Goal: Information Seeking & Learning: Learn about a topic

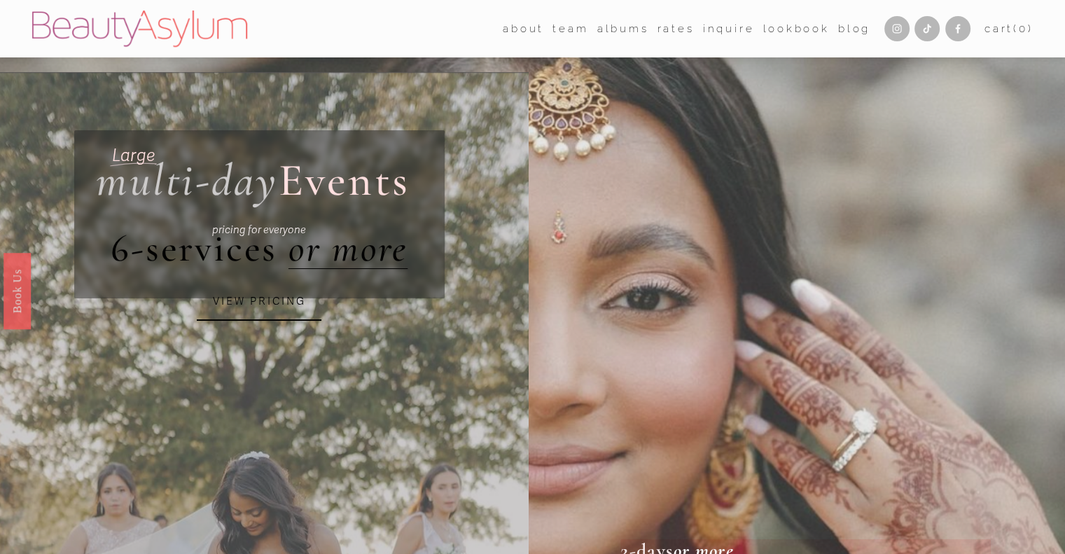
click at [661, 27] on link "Rates" at bounding box center [676, 28] width 37 height 21
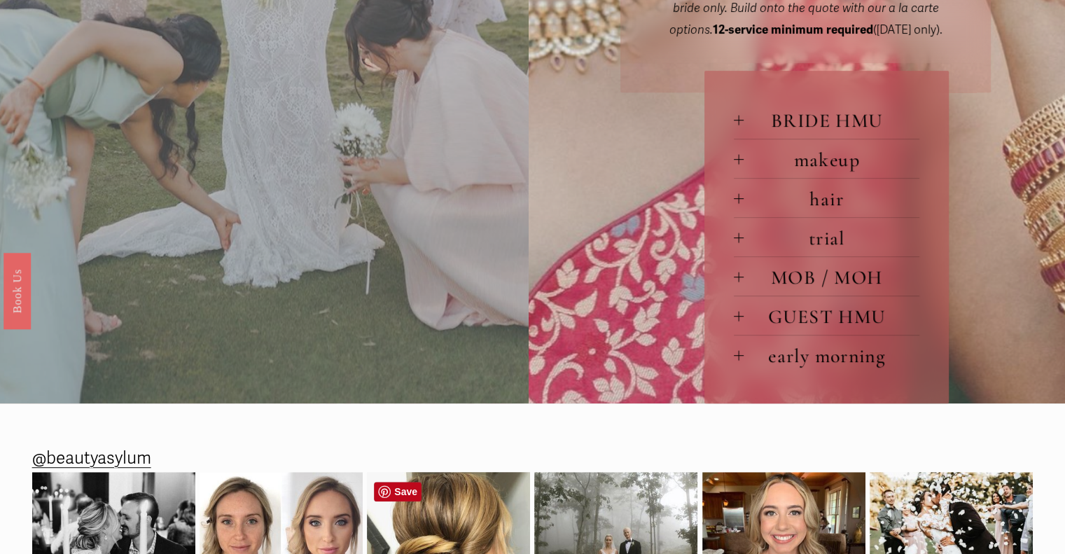
scroll to position [700, 0]
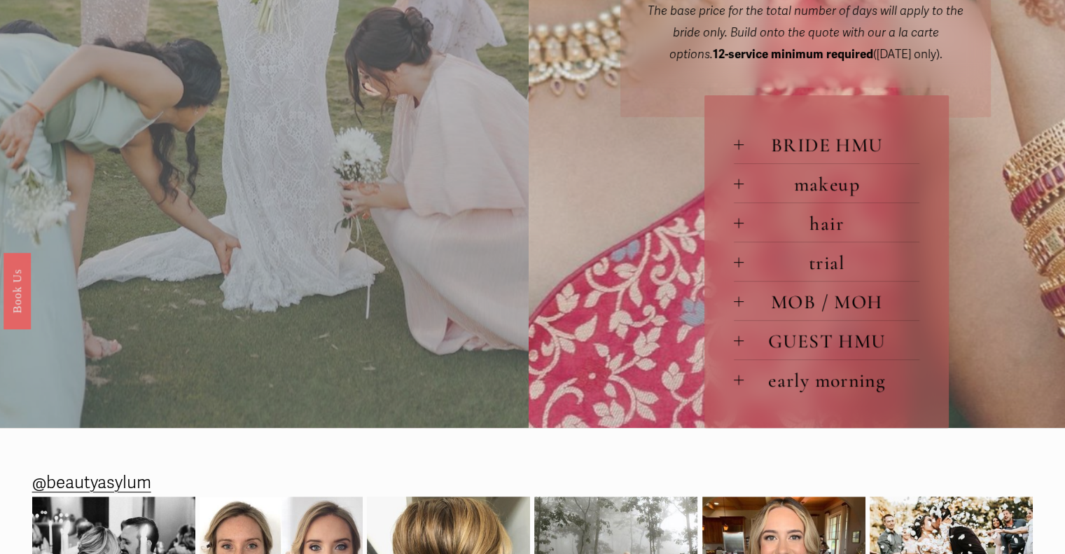
click at [740, 346] on div at bounding box center [739, 341] width 10 height 10
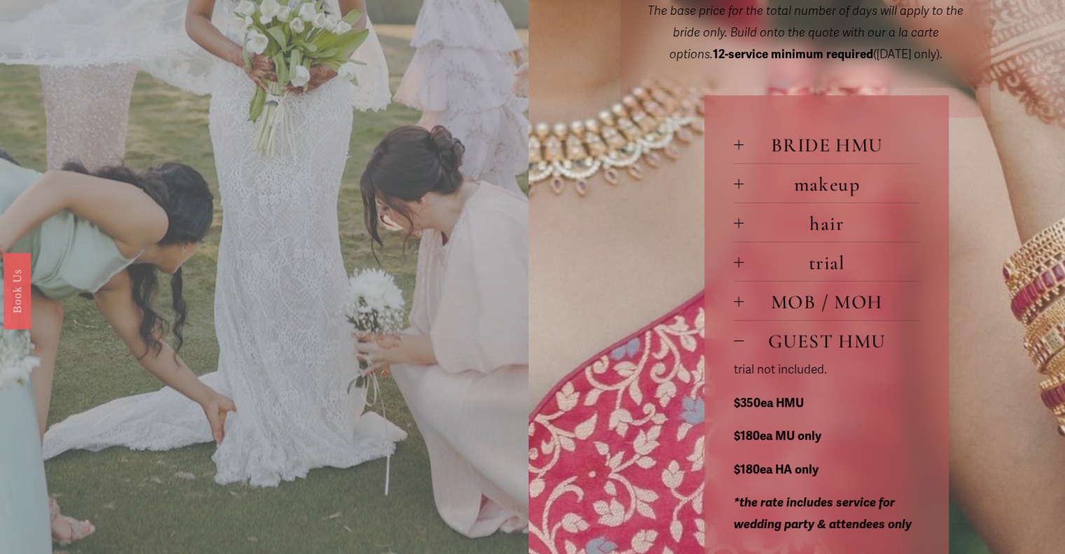
click at [738, 303] on div at bounding box center [739, 302] width 10 height 10
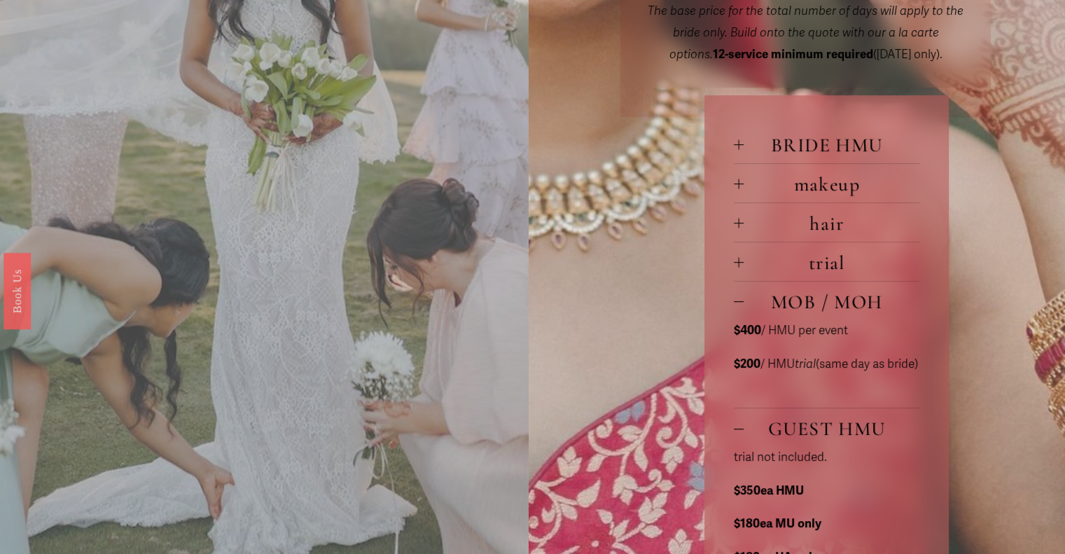
click at [737, 224] on div at bounding box center [739, 224] width 10 height 10
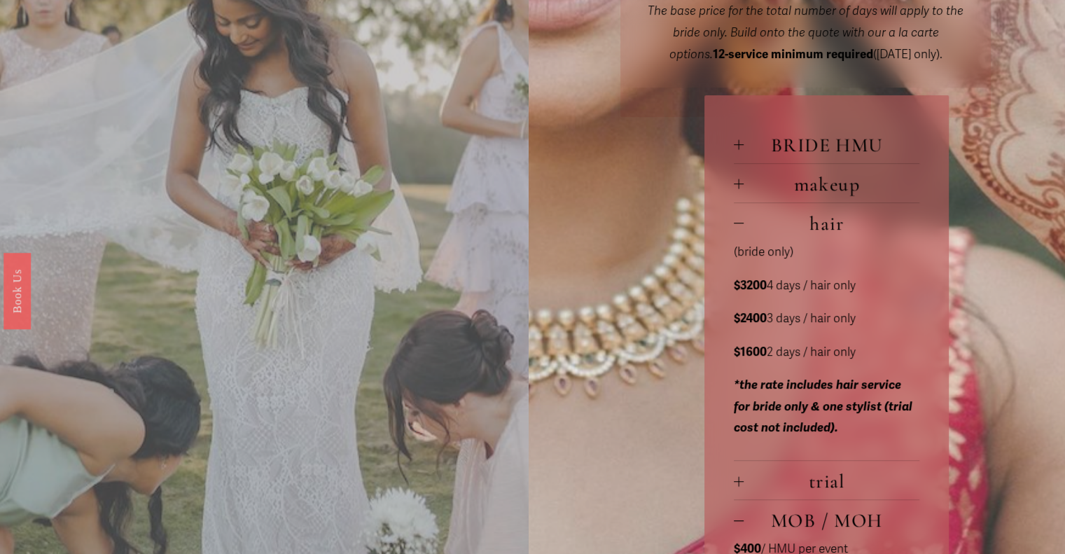
click at [740, 189] on div at bounding box center [739, 184] width 10 height 10
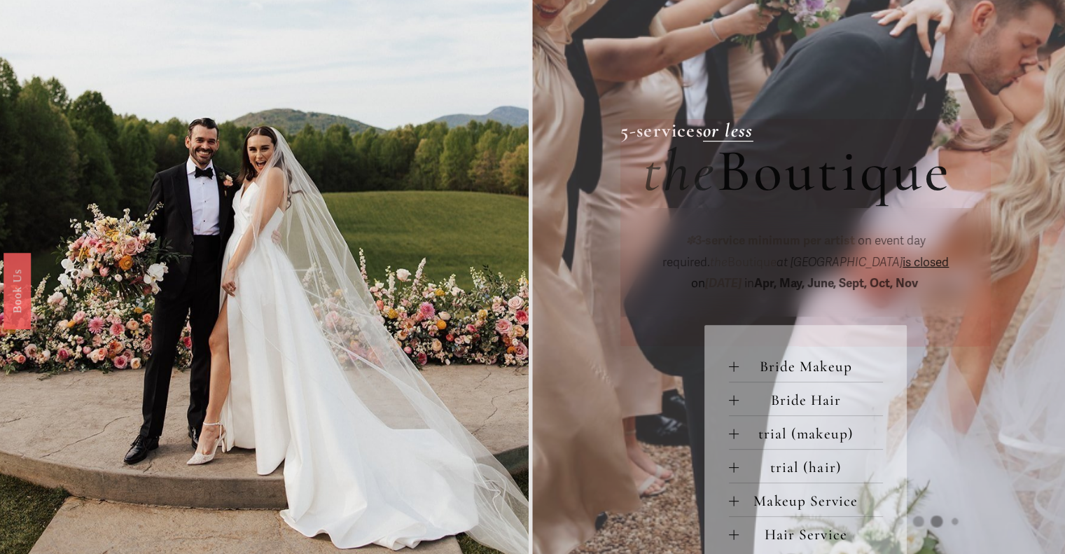
scroll to position [70, 0]
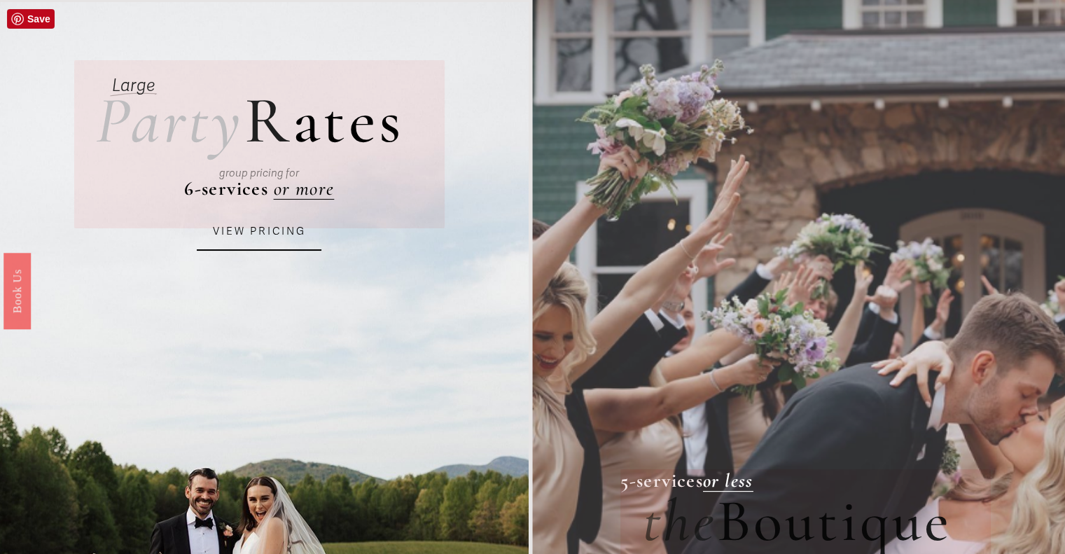
click at [287, 234] on link "VIEW PRICING" at bounding box center [259, 232] width 125 height 38
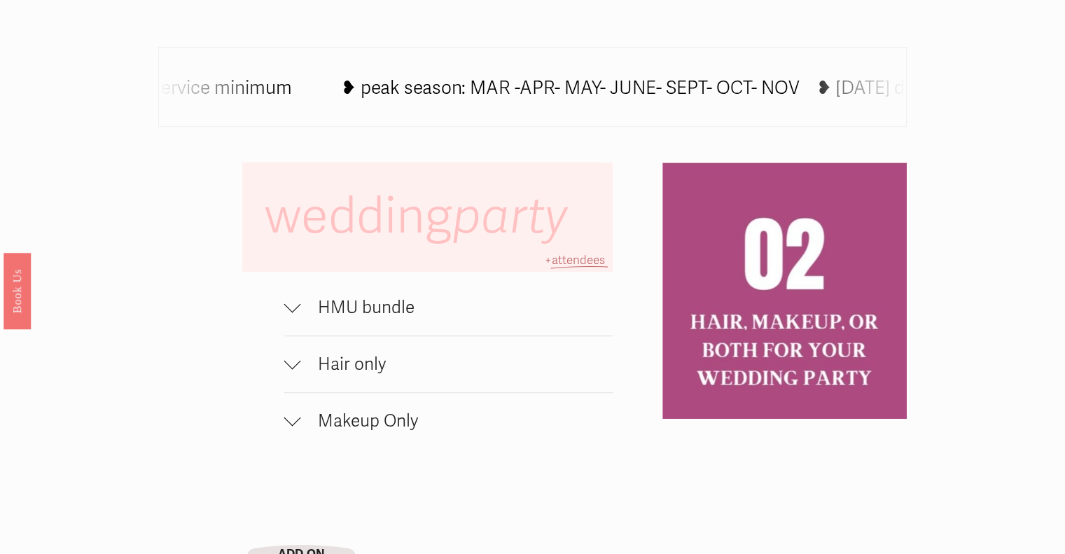
scroll to position [841, 0]
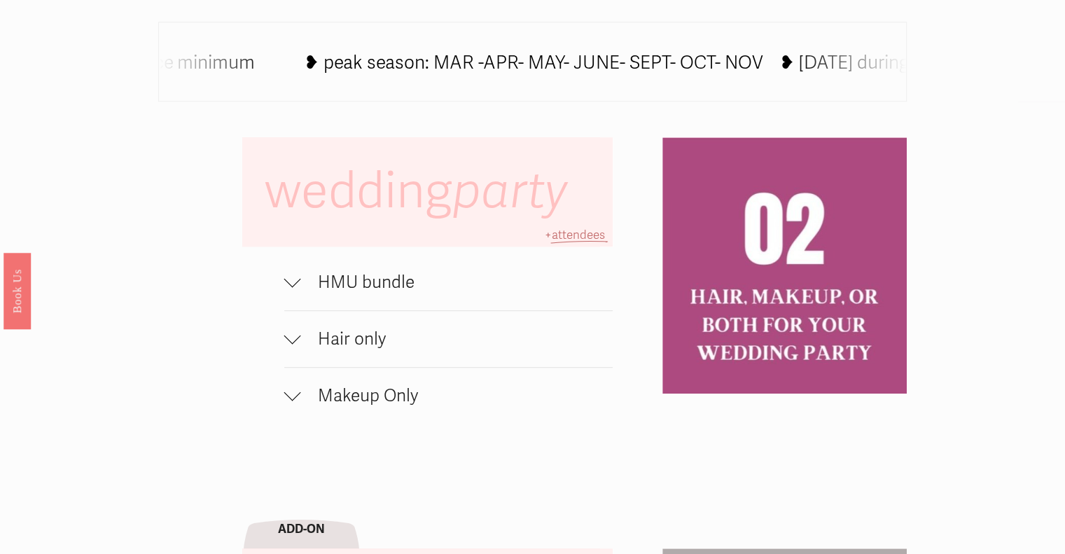
click at [284, 291] on div at bounding box center [292, 282] width 17 height 17
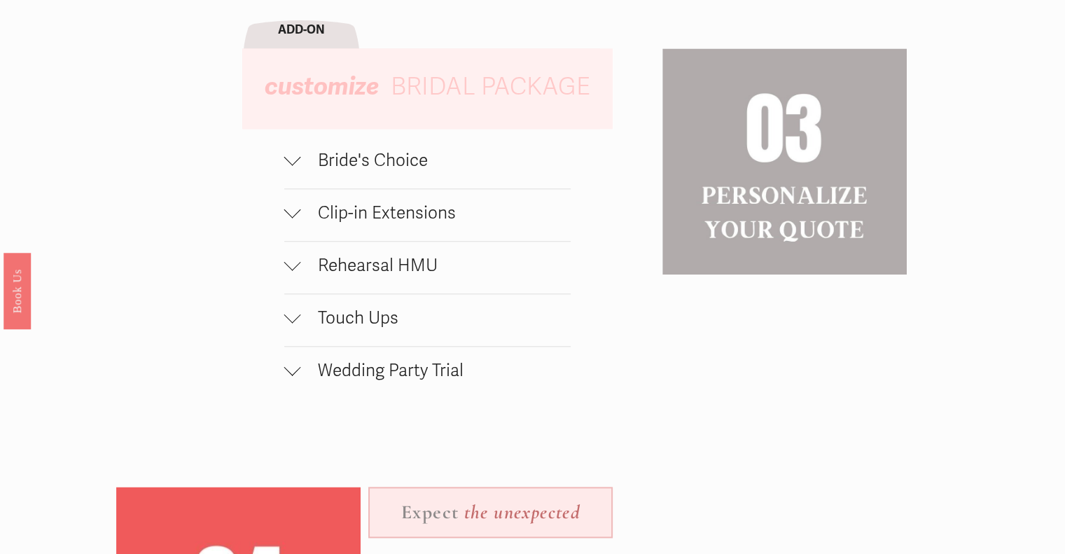
scroll to position [1471, 0]
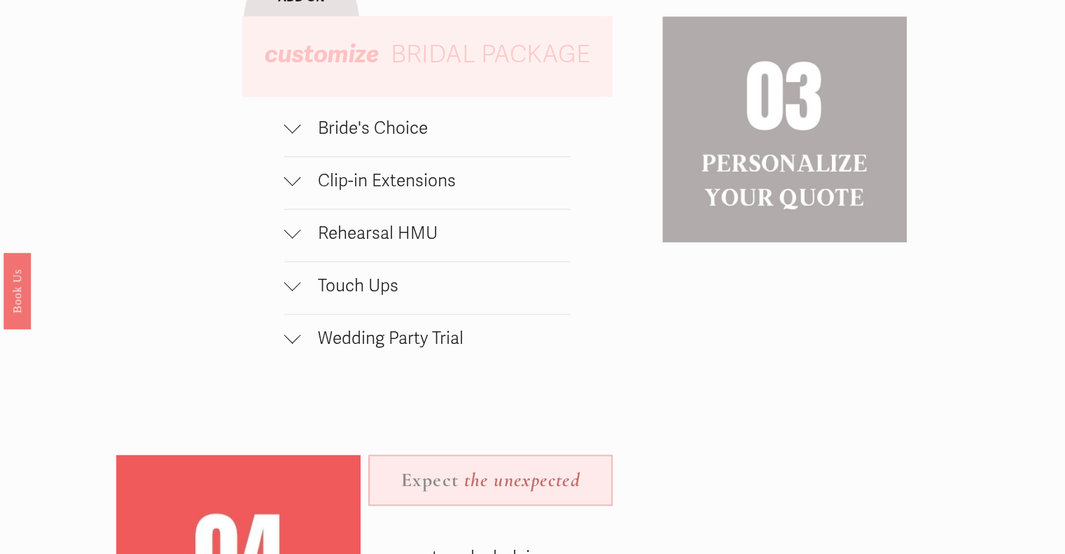
click at [295, 133] on div at bounding box center [292, 124] width 17 height 17
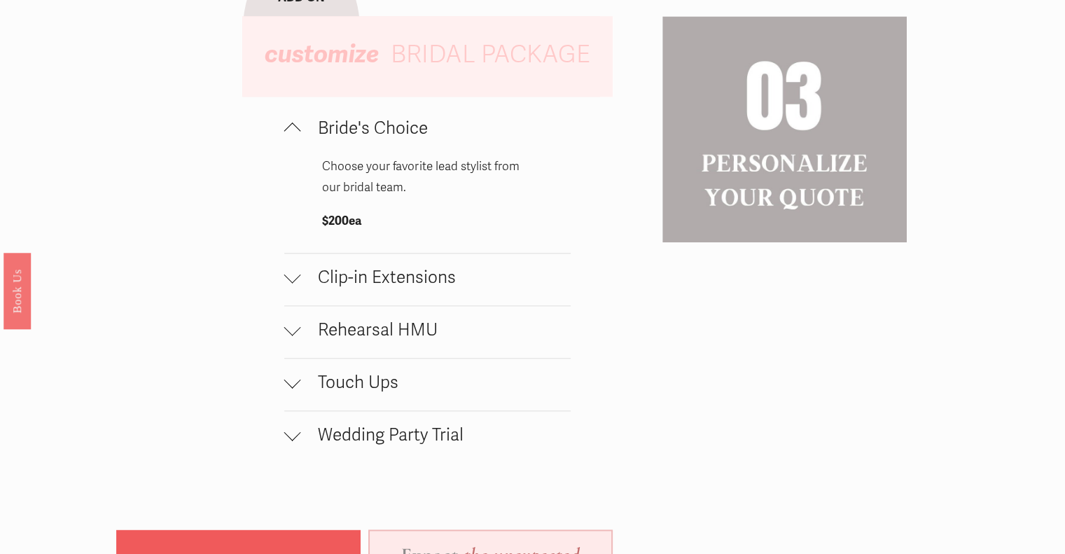
click at [300, 286] on div at bounding box center [292, 277] width 17 height 17
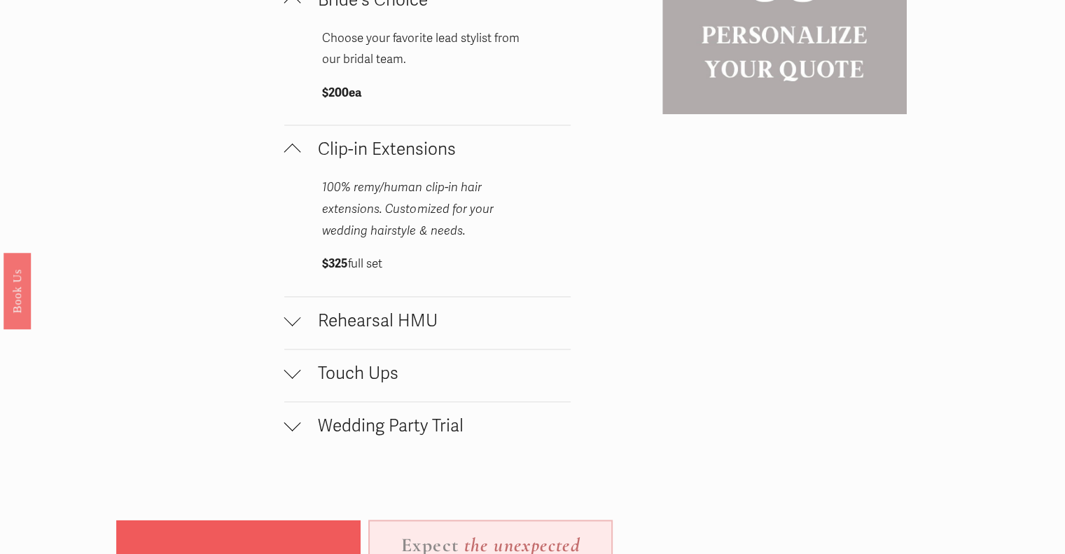
scroll to position [1611, 0]
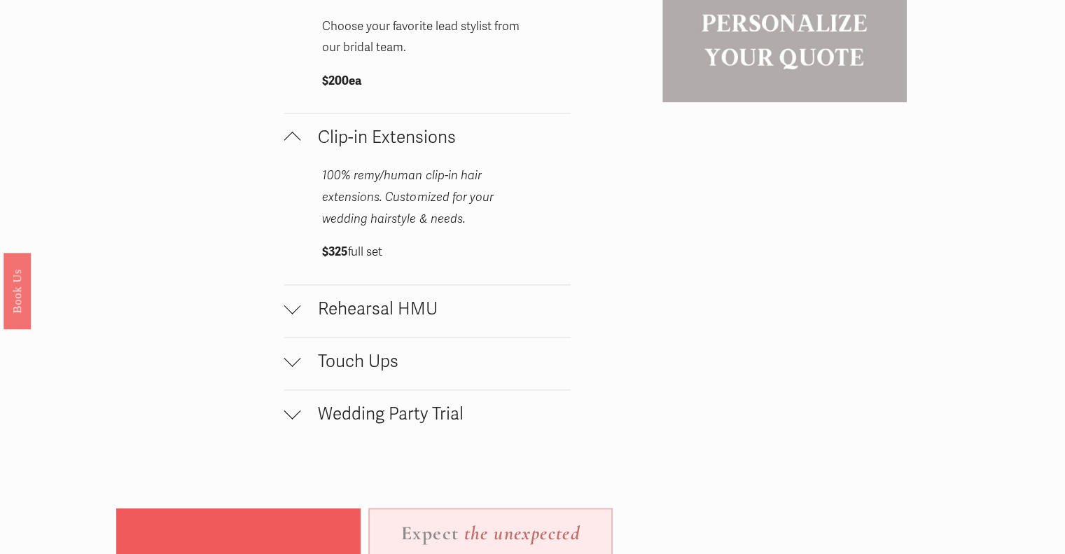
click at [296, 314] on div at bounding box center [292, 305] width 17 height 17
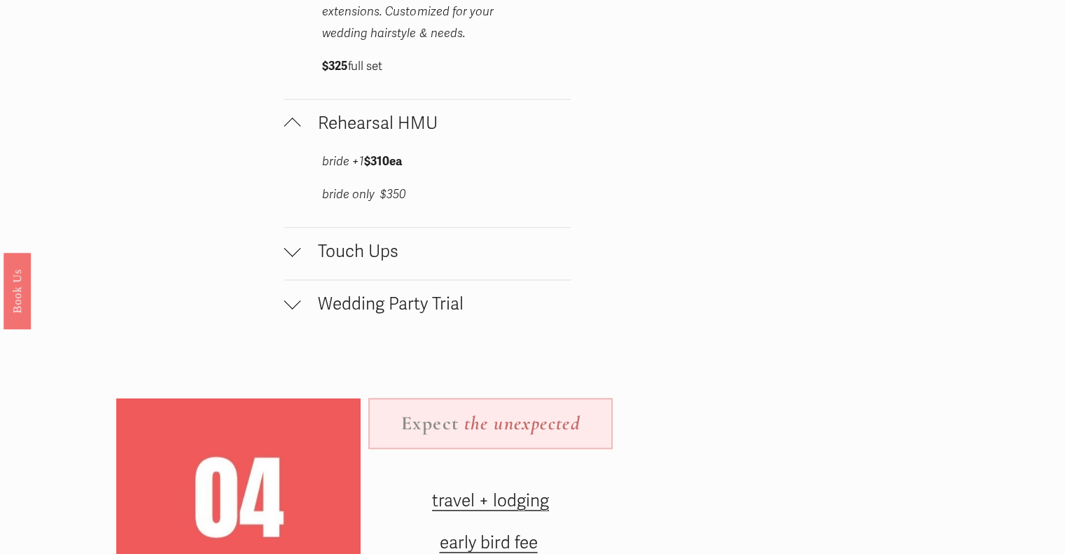
scroll to position [1821, 0]
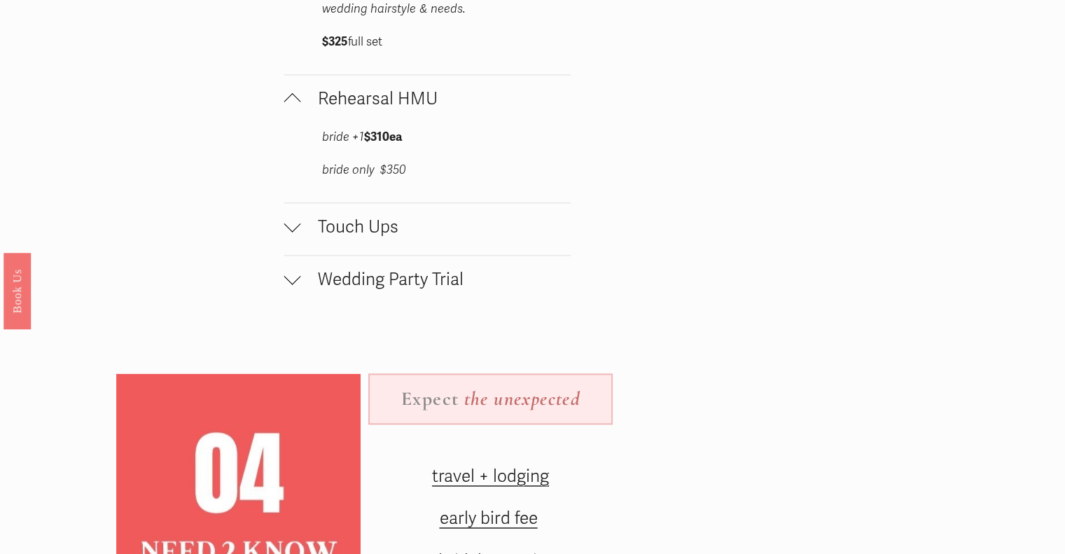
click at [293, 233] on div at bounding box center [292, 224] width 17 height 17
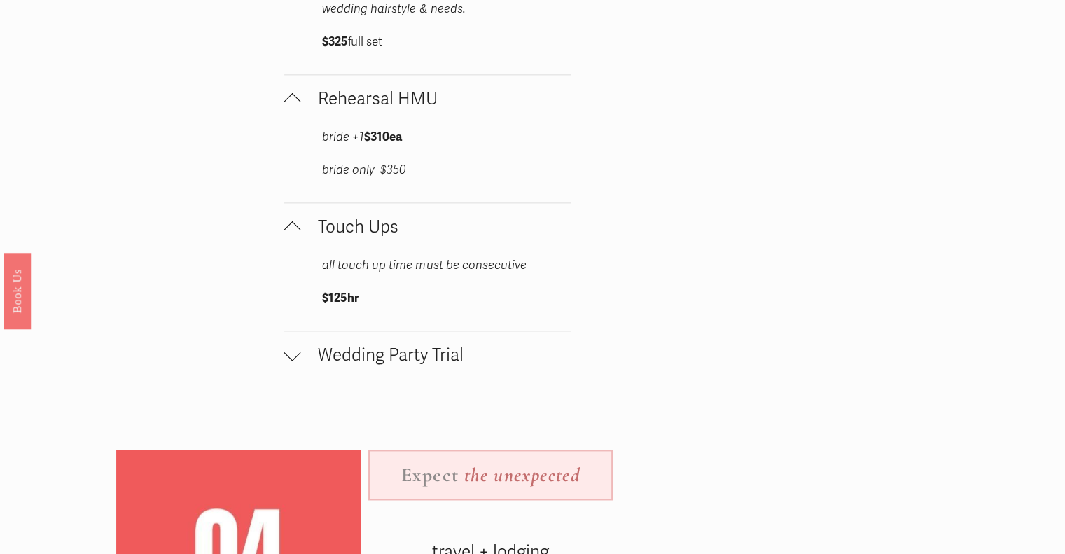
scroll to position [1891, 0]
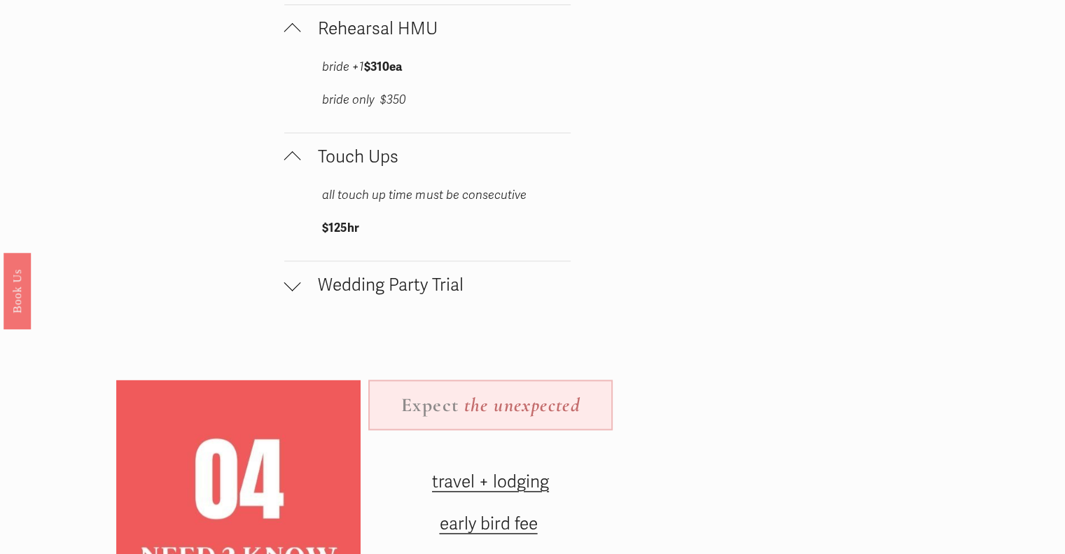
click at [284, 293] on div at bounding box center [292, 285] width 17 height 17
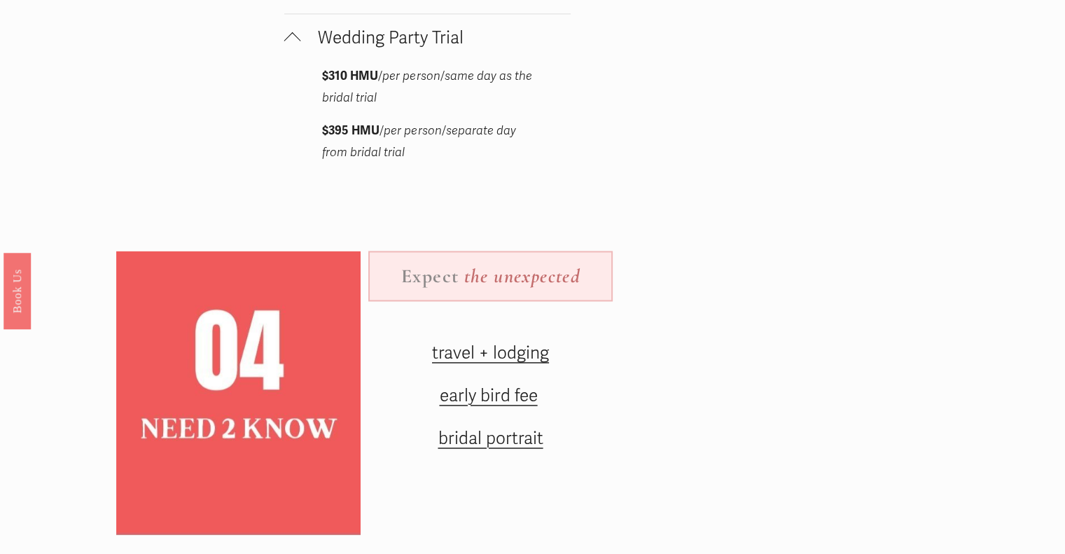
scroll to position [2241, 0]
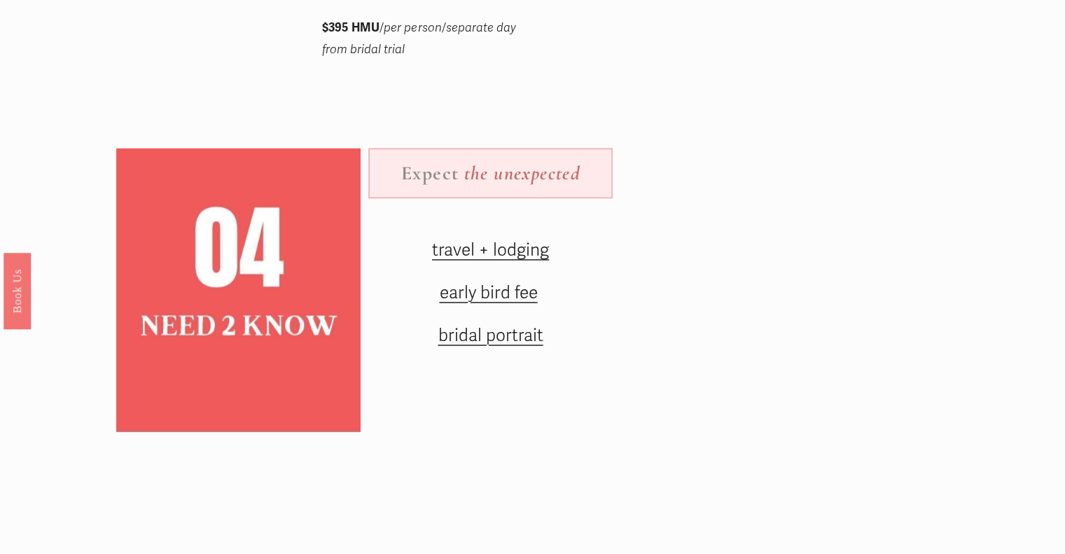
click at [455, 256] on span "travel + lodging" at bounding box center [490, 250] width 117 height 21
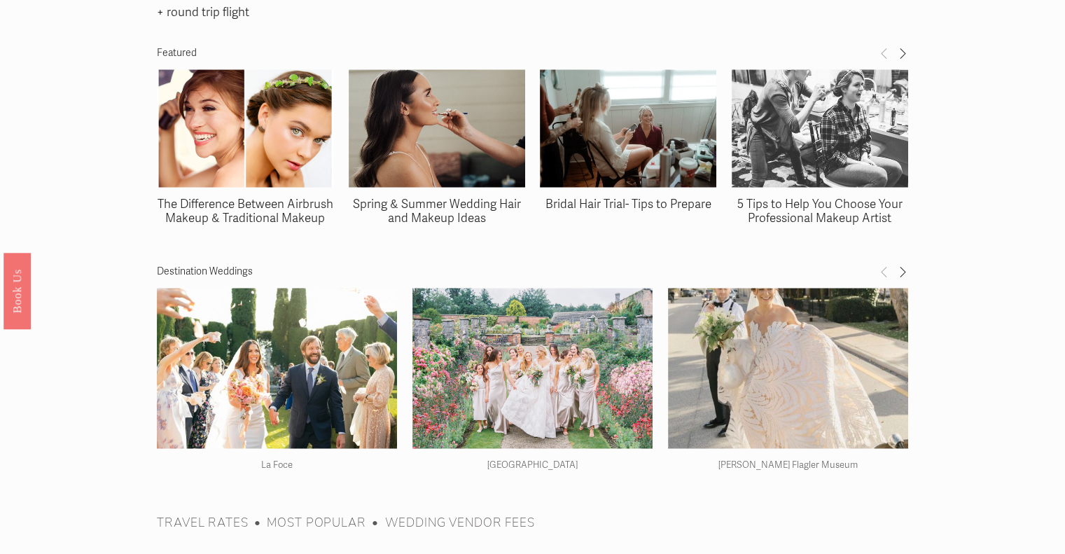
scroll to position [2381, 0]
